Goal: Task Accomplishment & Management: Complete application form

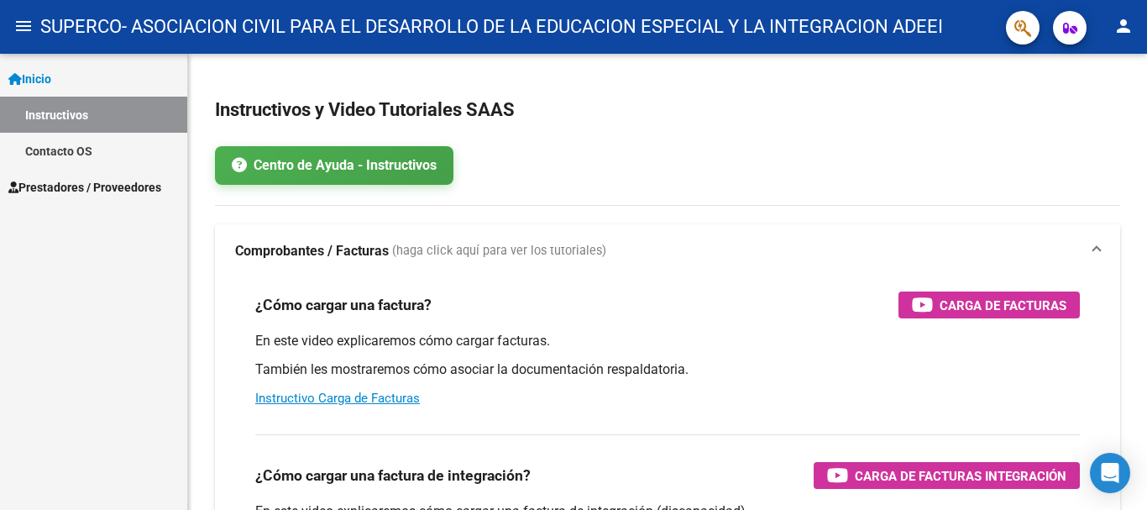
click at [87, 181] on span "Prestadores / Proveedores" at bounding box center [84, 187] width 153 height 18
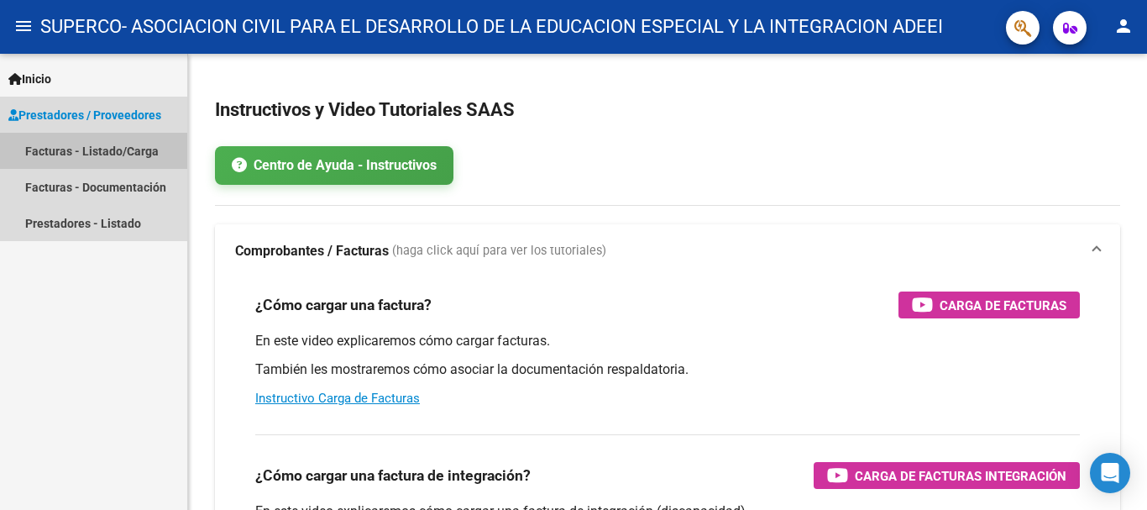
click at [105, 151] on link "Facturas - Listado/Carga" at bounding box center [93, 151] width 187 height 36
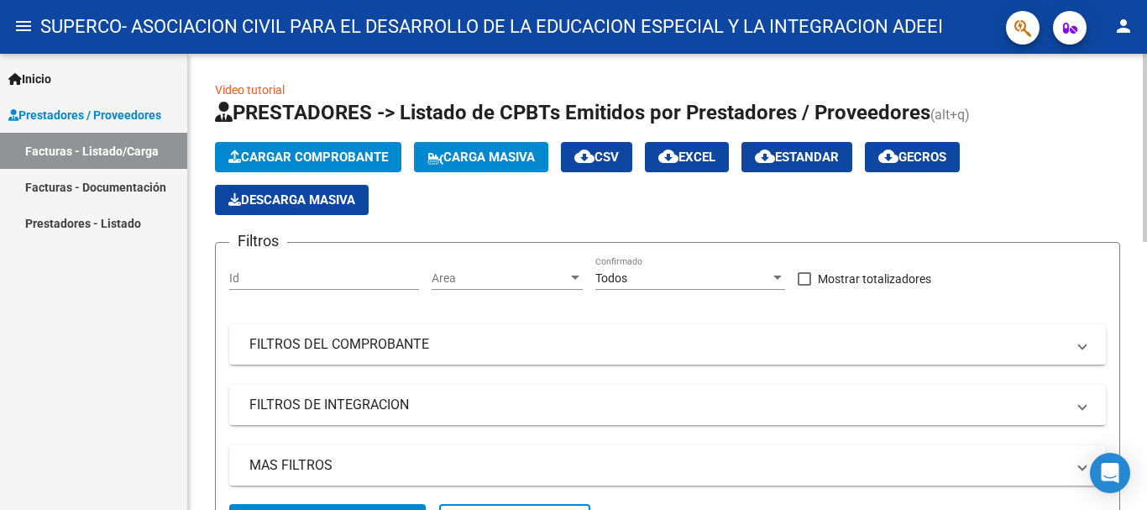
click at [306, 149] on span "Cargar Comprobante" at bounding box center [308, 156] width 160 height 15
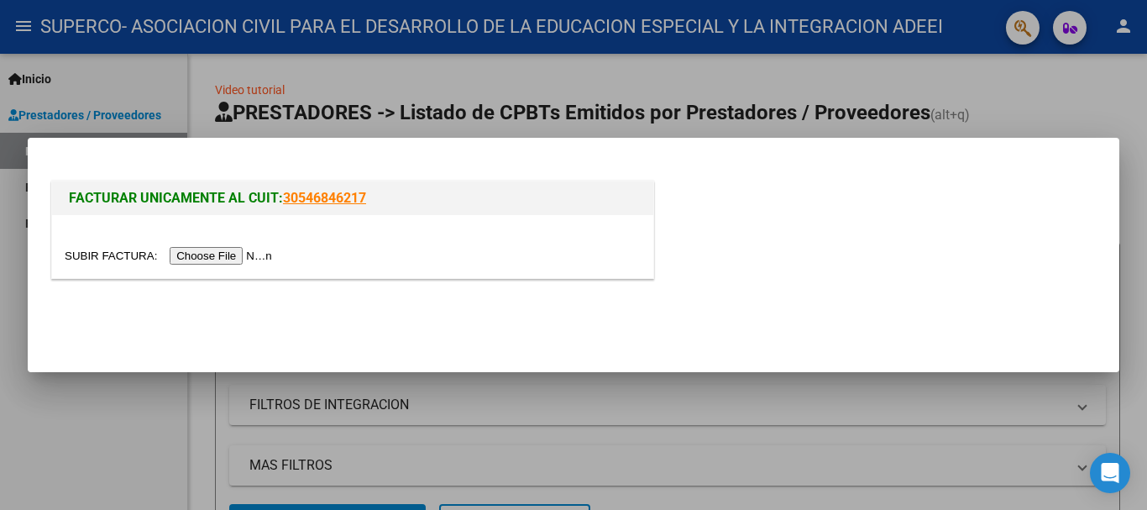
click at [228, 261] on input "file" at bounding box center [171, 256] width 212 height 18
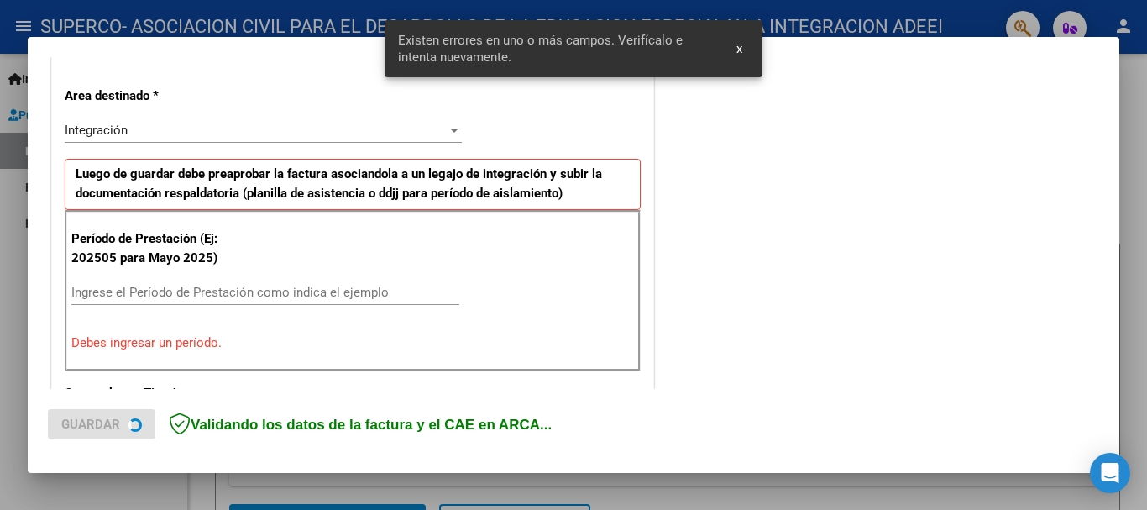
scroll to position [388, 0]
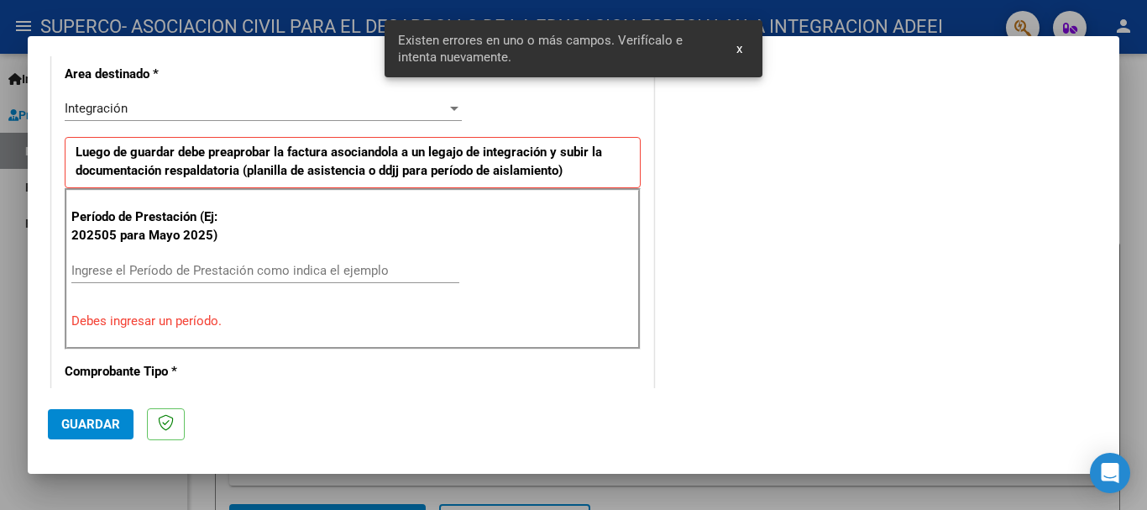
click at [280, 277] on input "Ingrese el Período de Prestación como indica el ejemplo" at bounding box center [265, 270] width 388 height 15
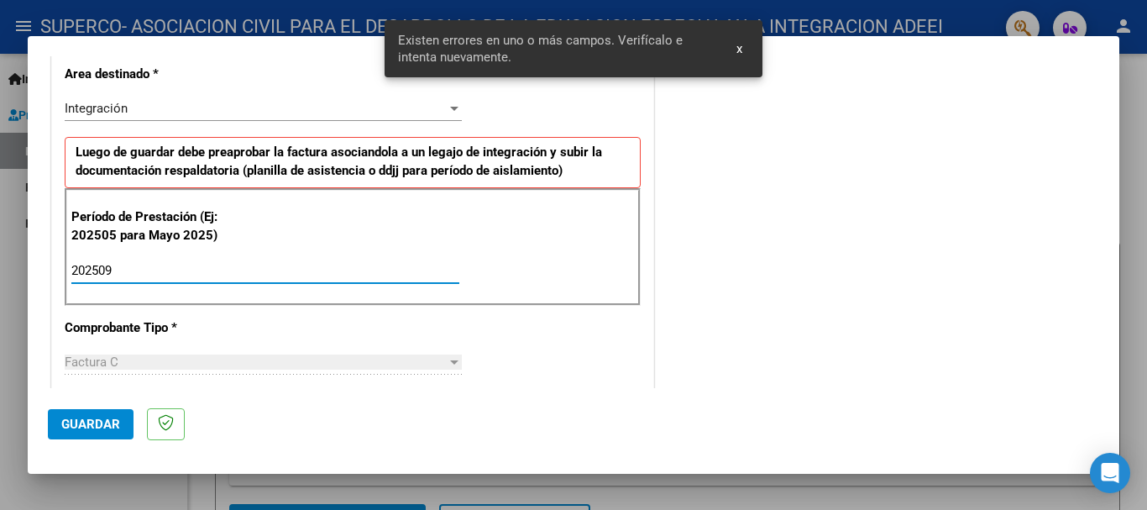
type input "202509"
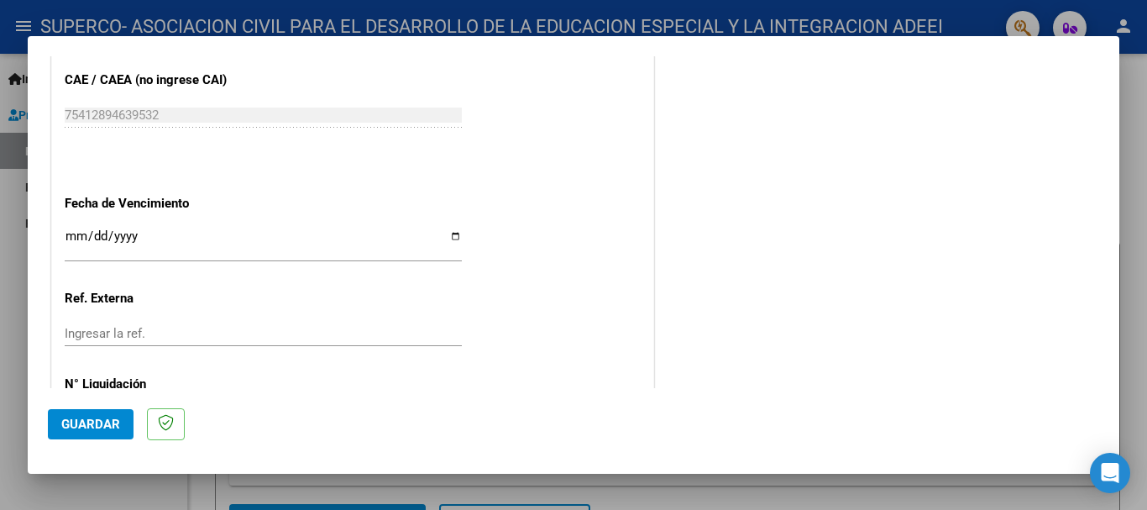
scroll to position [1146, 0]
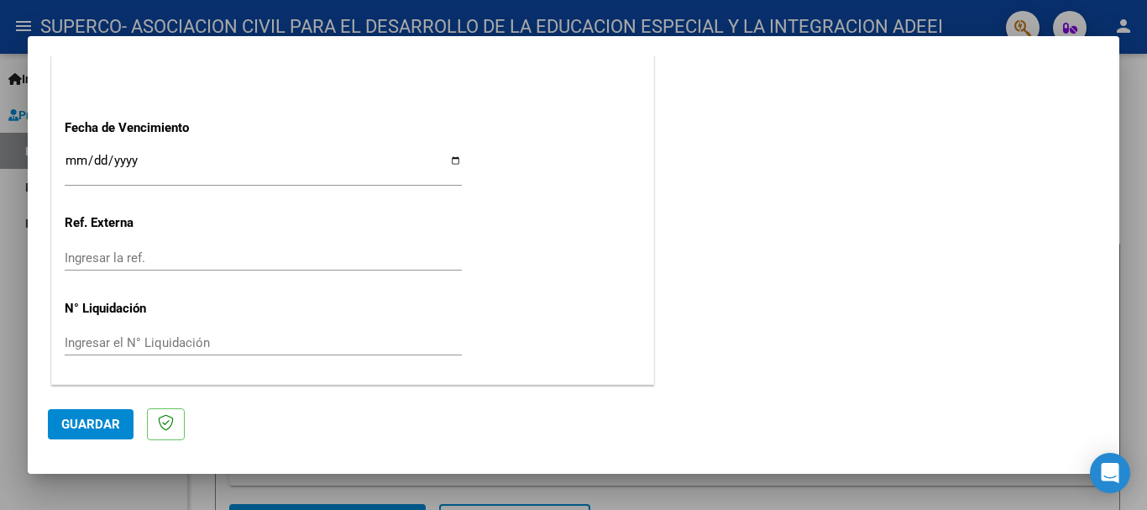
click at [73, 160] on input "Ingresar la fecha" at bounding box center [263, 167] width 397 height 27
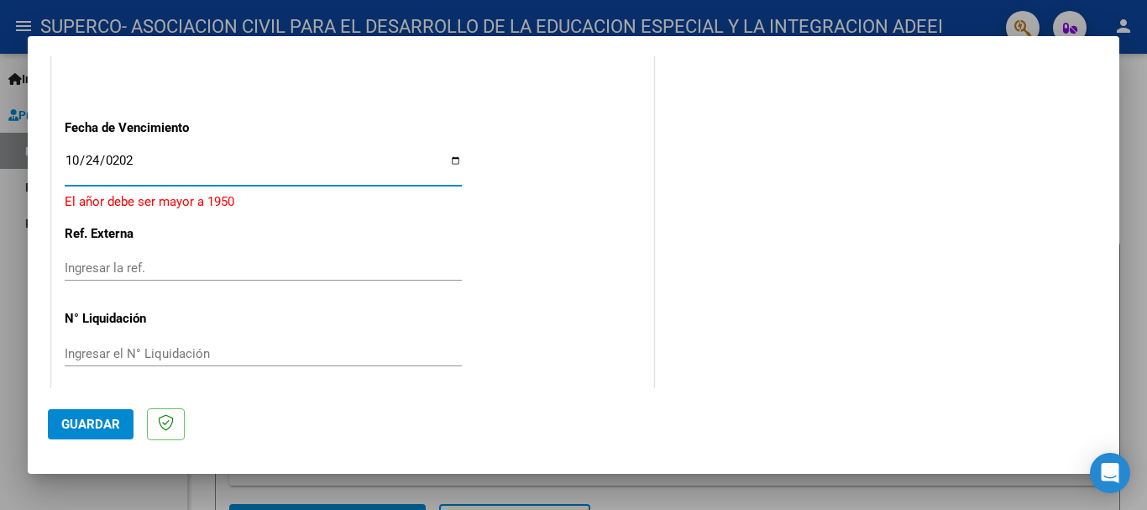
type input "[DATE]"
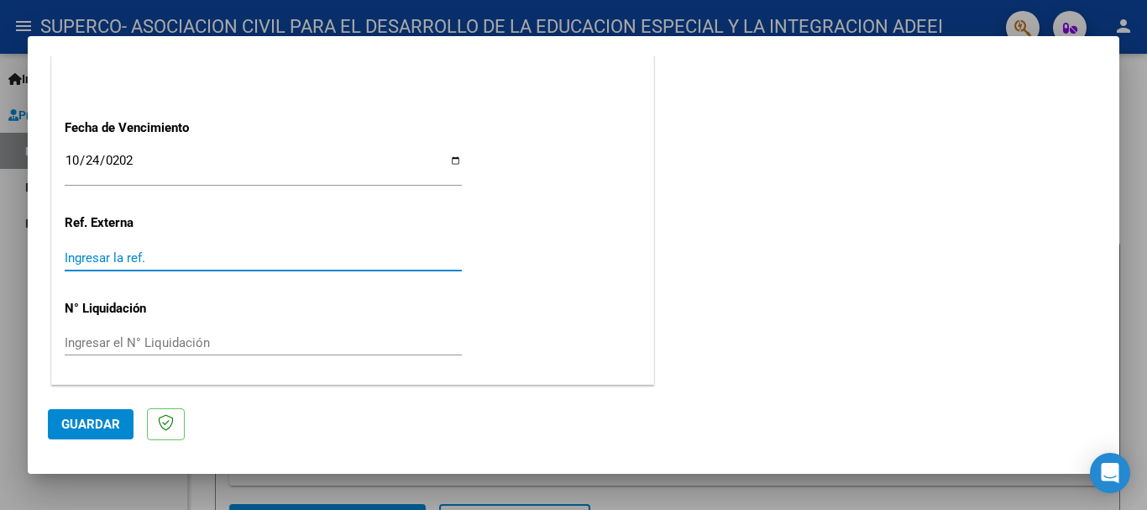
click at [315, 250] on input "Ingresar la ref." at bounding box center [263, 257] width 397 height 15
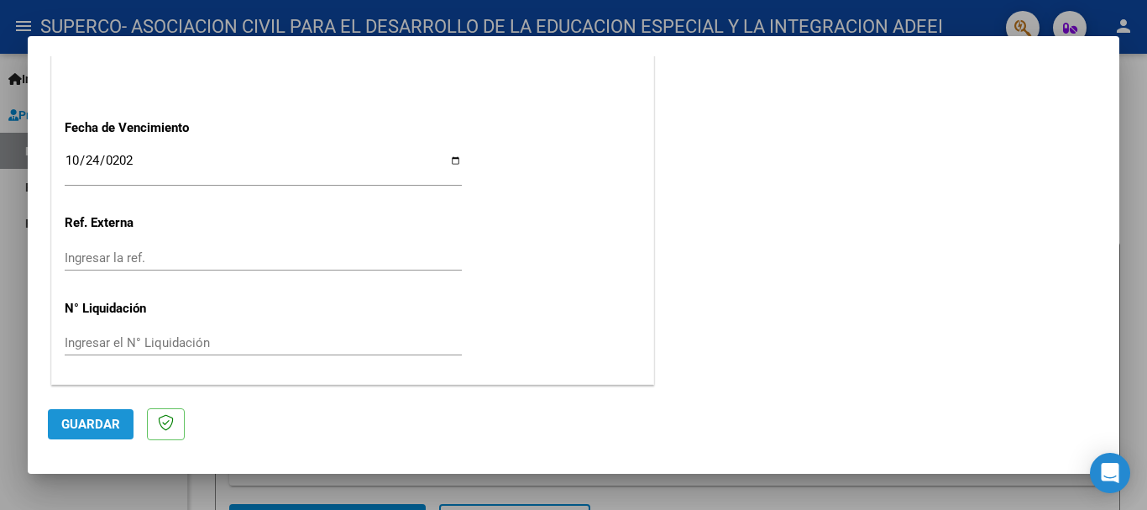
click at [111, 427] on span "Guardar" at bounding box center [90, 424] width 59 height 15
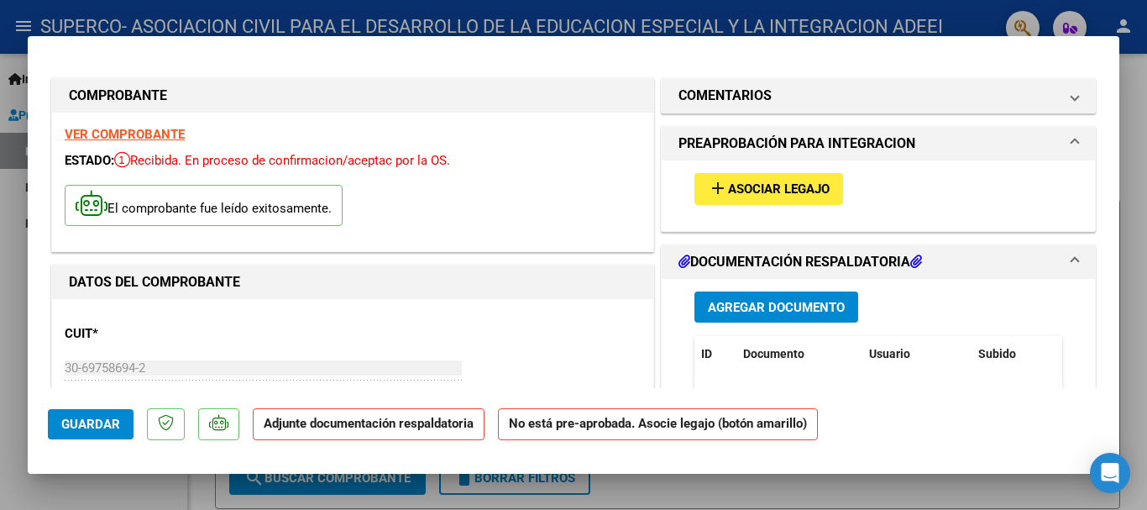
click at [747, 302] on span "Agregar Documento" at bounding box center [776, 307] width 137 height 15
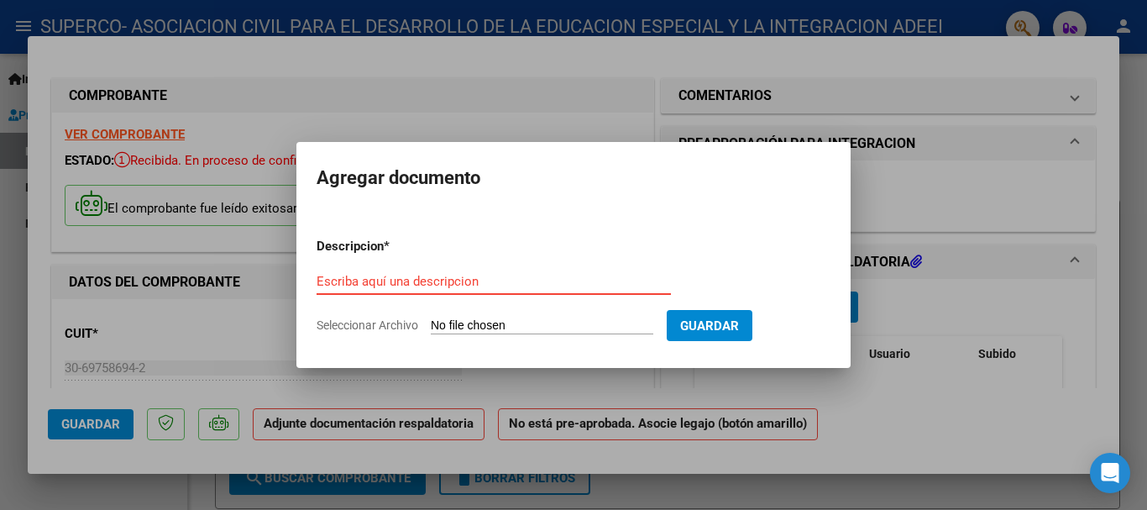
click at [475, 283] on input "Escriba aquí una descripcion" at bounding box center [494, 281] width 354 height 15
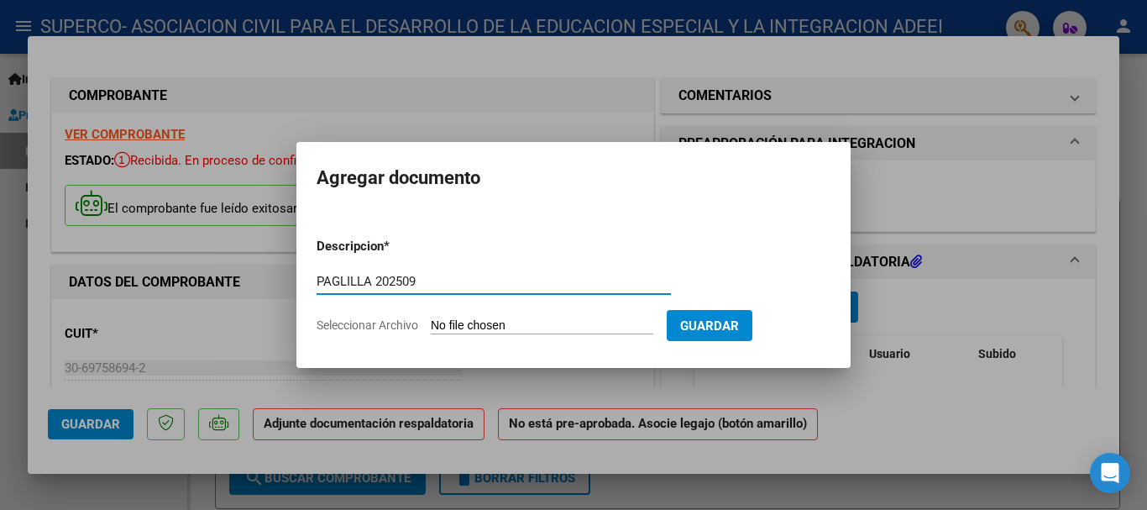
type input "PAGLILLA 202509"
click at [489, 322] on input "Seleccionar Archivo" at bounding box center [542, 326] width 223 height 16
type input "C:\fakepath\PLANILLA SEPTIEMBRE - Paglilla [PERSON_NAME] - TT.pdf"
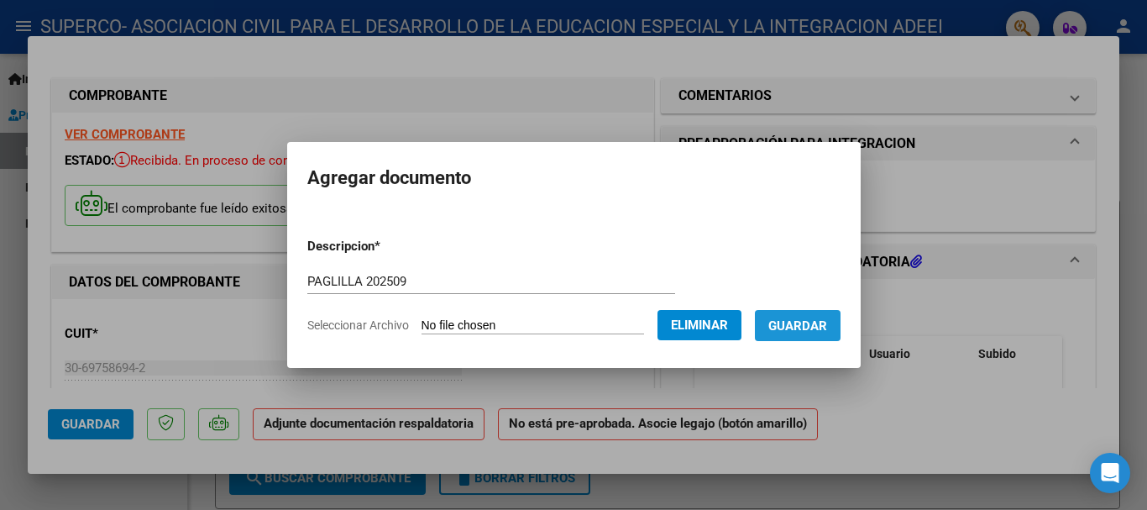
click at [823, 329] on span "Guardar" at bounding box center [797, 325] width 59 height 15
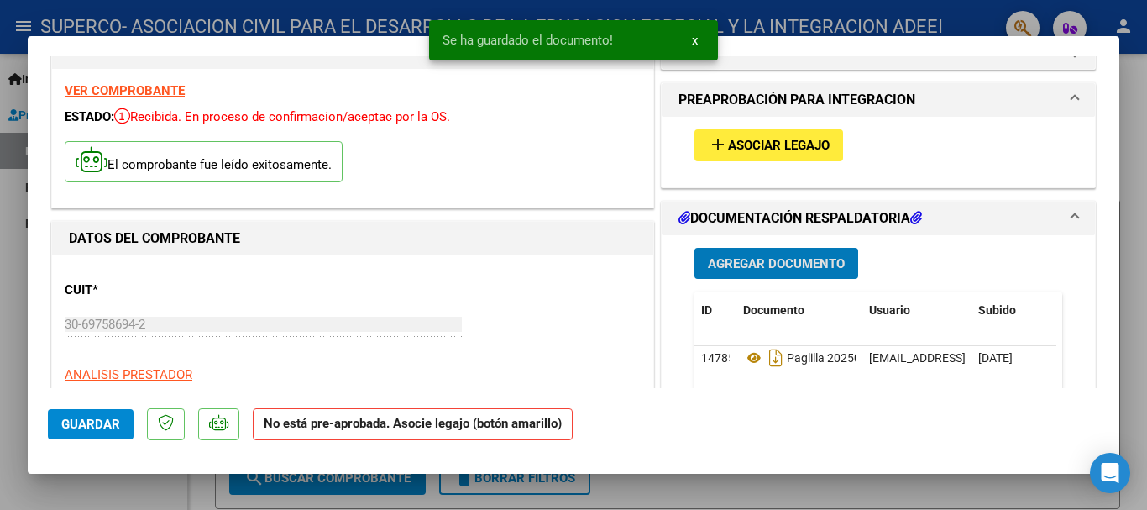
scroll to position [84, 0]
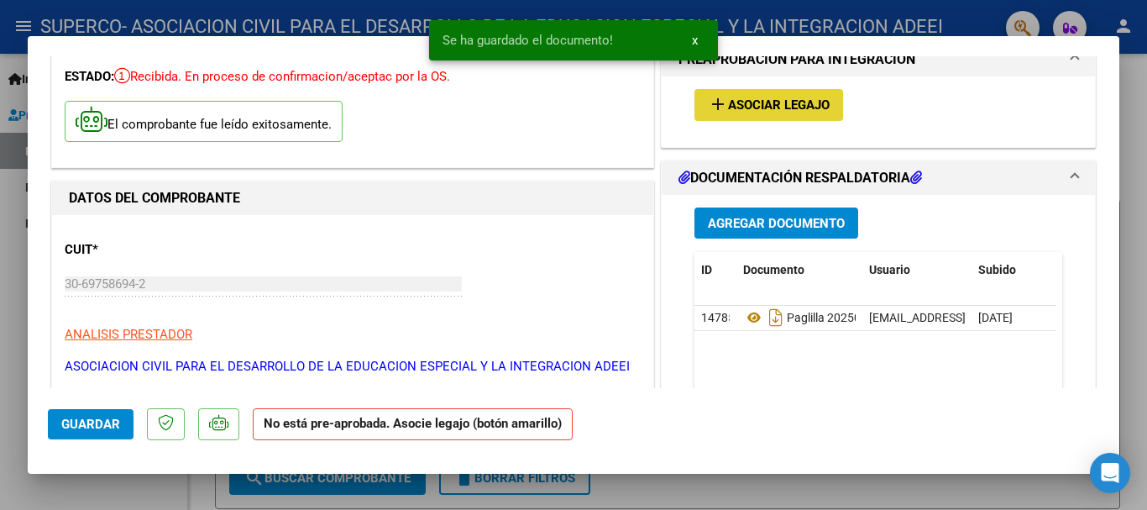
click at [757, 111] on span "Asociar Legajo" at bounding box center [779, 105] width 102 height 15
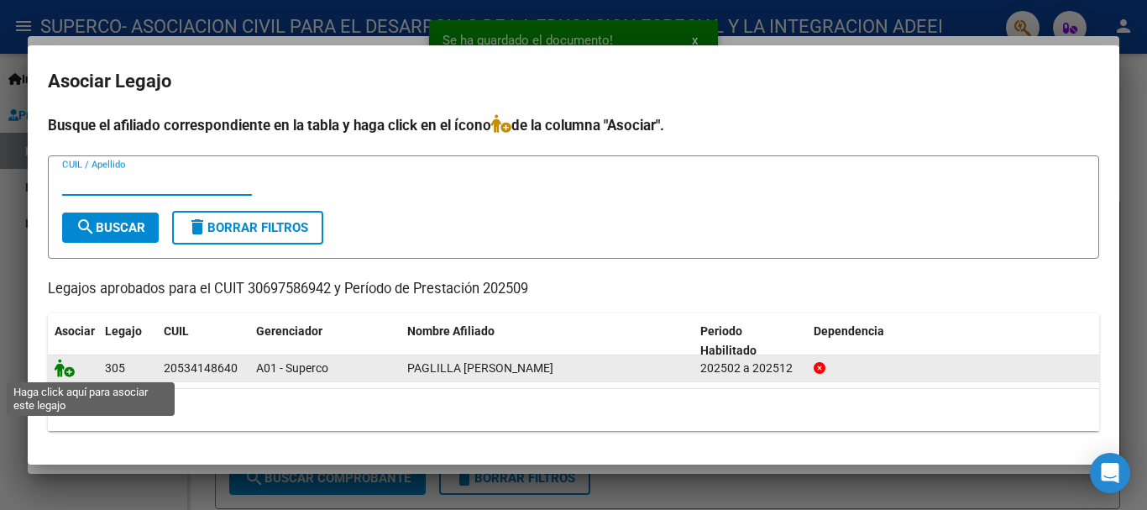
drag, startPoint x: 60, startPoint y: 368, endPoint x: 74, endPoint y: 364, distance: 14.7
click at [60, 368] on icon at bounding box center [65, 368] width 20 height 18
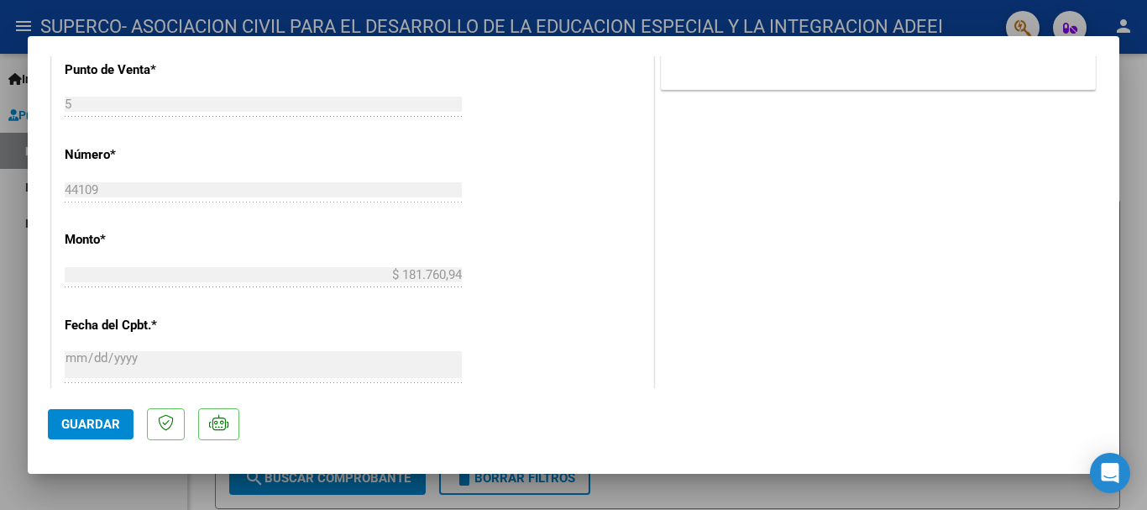
scroll to position [1171, 0]
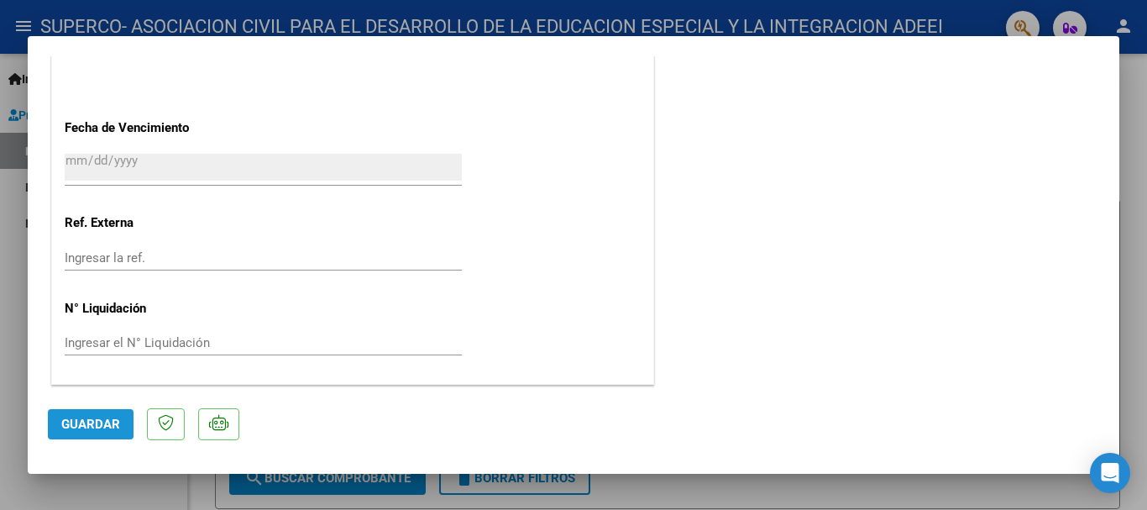
click at [100, 412] on button "Guardar" at bounding box center [91, 424] width 86 height 30
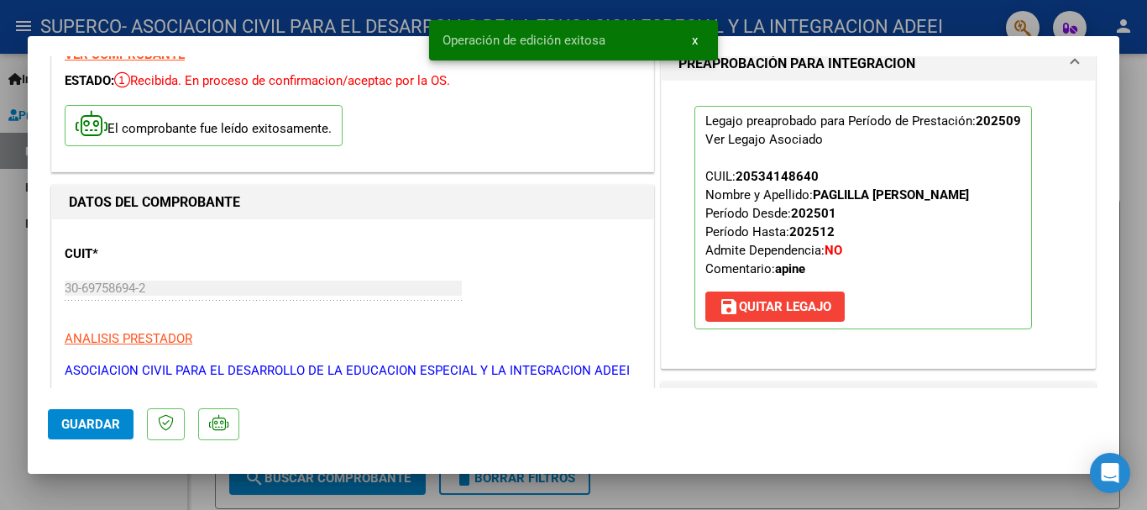
scroll to position [0, 0]
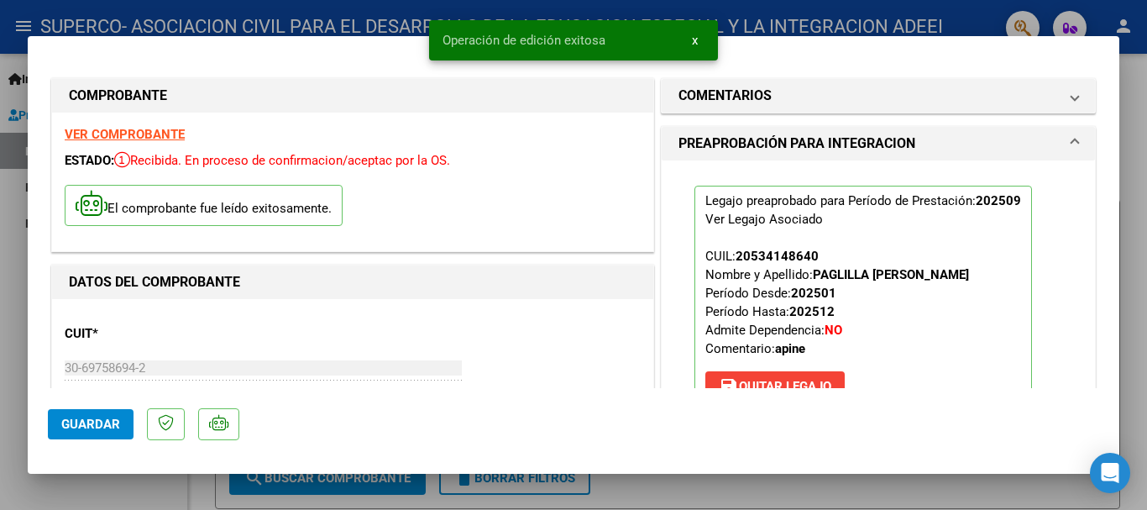
type input "$ 0,00"
